Goal: Information Seeking & Learning: Get advice/opinions

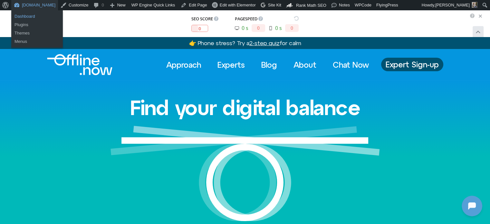
click at [30, 17] on link "Dashboard" at bounding box center [37, 16] width 52 height 8
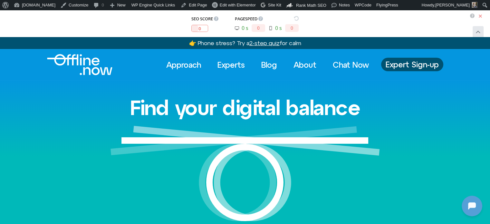
click at [480, 15] on span at bounding box center [480, 16] width 6 height 6
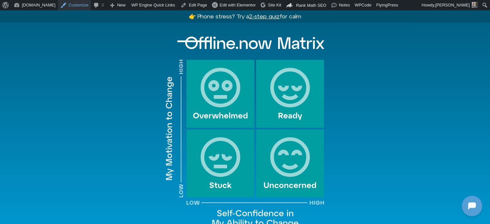
scroll to position [541, 0]
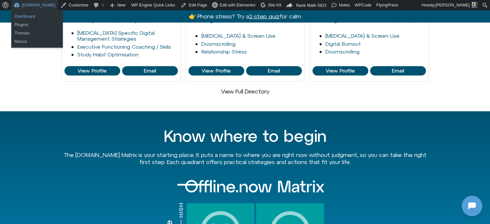
click at [24, 15] on link "Dashboard" at bounding box center [37, 16] width 52 height 8
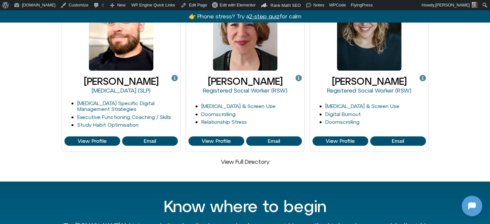
scroll to position [451, 0]
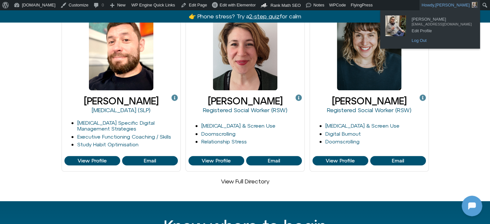
click at [430, 40] on link "Log Out" at bounding box center [441, 40] width 66 height 8
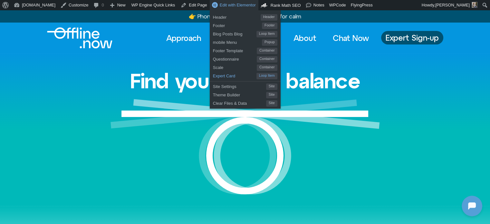
click at [214, 74] on span "Expert Card" at bounding box center [234, 75] width 43 height 8
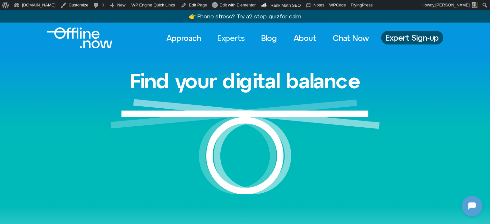
click at [224, 39] on link "Experts" at bounding box center [231, 38] width 39 height 14
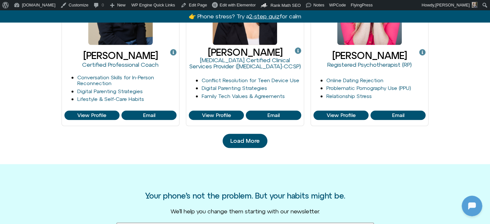
scroll to position [708, 0]
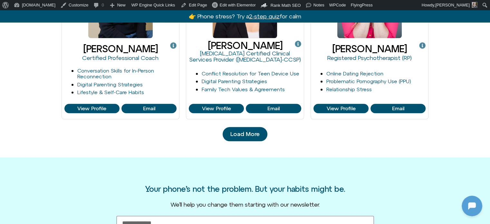
click at [252, 133] on span "Load More" at bounding box center [244, 134] width 29 height 6
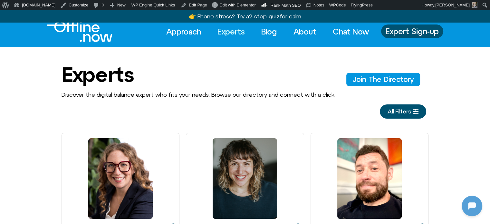
scroll to position [0, 0]
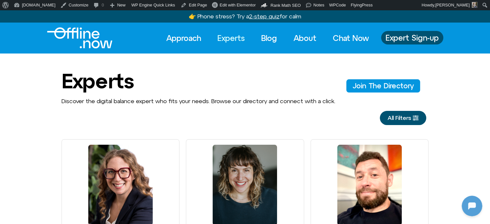
click at [399, 116] on span "All Filters" at bounding box center [399, 118] width 24 height 6
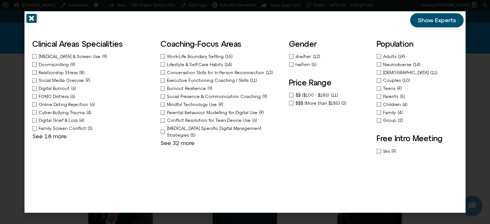
click at [67, 56] on span "Depression & Screen Use" at bounding box center [70, 56] width 63 height 5
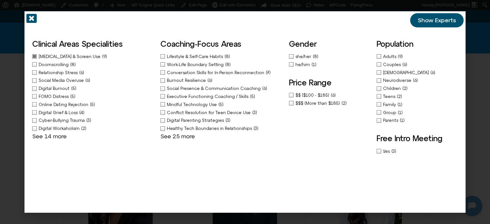
click at [191, 56] on span "Lifestyle & Self-Care Habits" at bounding box center [196, 56] width 58 height 5
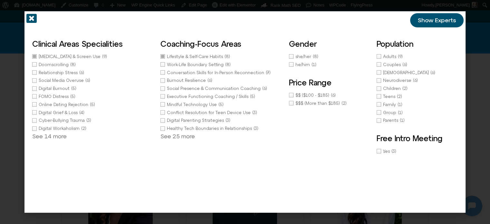
click at [437, 20] on span "Show Experts" at bounding box center [437, 20] width 38 height 6
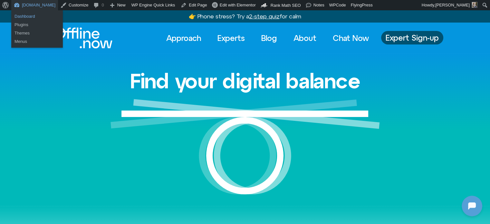
drag, startPoint x: 27, startPoint y: 14, endPoint x: 33, endPoint y: 18, distance: 6.8
click at [27, 14] on link "Dashboard" at bounding box center [37, 16] width 52 height 8
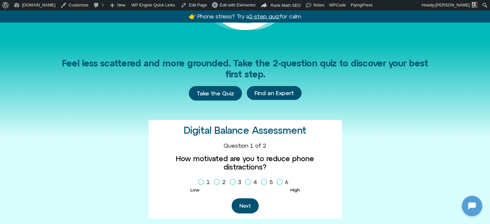
scroll to position [225, 0]
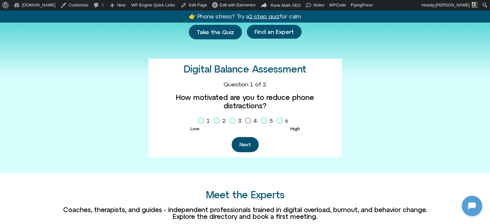
click at [247, 119] on icon "Homepage Sign Up" at bounding box center [248, 120] width 4 height 3
click at [263, 119] on icon "Homepage Sign Up" at bounding box center [264, 120] width 4 height 3
drag, startPoint x: 278, startPoint y: 111, endPoint x: 285, endPoint y: 113, distance: 6.6
click at [278, 119] on icon "Homepage Sign Up" at bounding box center [280, 120] width 4 height 3
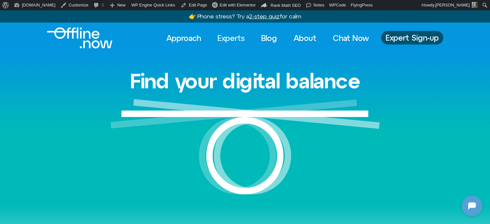
click at [230, 39] on link "Experts" at bounding box center [231, 38] width 39 height 14
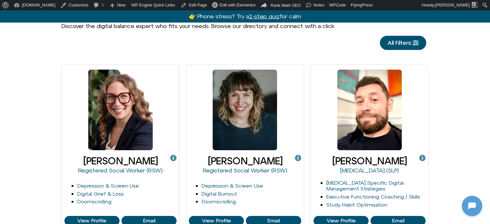
scroll to position [129, 0]
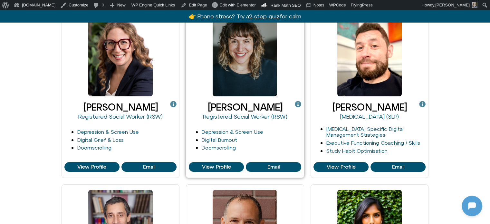
click at [300, 103] on icon at bounding box center [298, 104] width 6 height 6
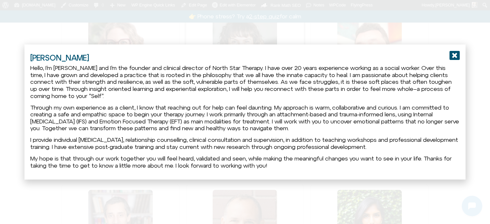
click at [454, 55] on icon "Off-Canvas Bio" at bounding box center [454, 55] width 10 height 10
click at [453, 56] on icon "Off-Canvas Bio" at bounding box center [454, 55] width 10 height 10
click at [455, 52] on icon "Off-Canvas Bio" at bounding box center [454, 55] width 10 height 9
click at [454, 55] on icon "Off-Canvas Bio" at bounding box center [454, 55] width 10 height 10
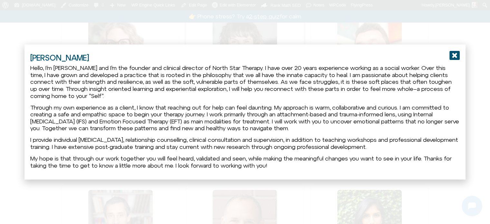
click at [452, 23] on div "Off-Canvas Bio" at bounding box center [245, 112] width 490 height 224
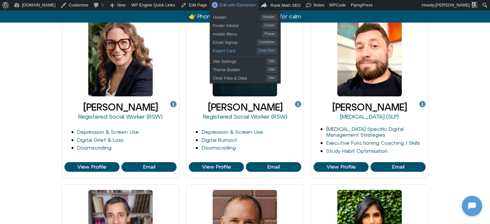
click at [213, 51] on span "Expert Card" at bounding box center [234, 50] width 43 height 8
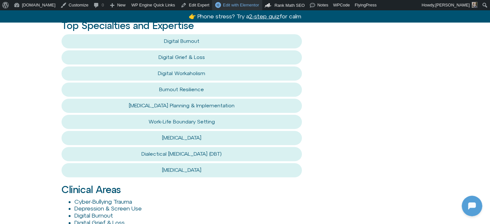
scroll to position [290, 0]
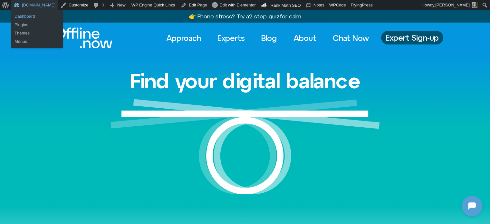
click at [22, 13] on link "Dashboard" at bounding box center [37, 16] width 52 height 8
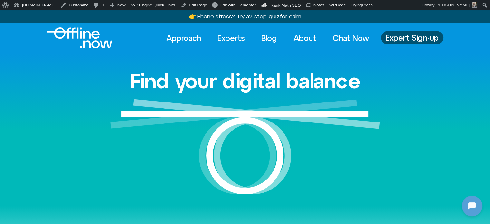
click at [58, 81] on div "Find your digital balance" at bounding box center [245, 129] width 490 height 152
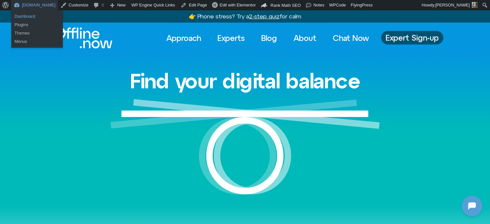
click at [24, 15] on link "Dashboard" at bounding box center [37, 16] width 52 height 8
